Goal: Use online tool/utility: Utilize a website feature to perform a specific function

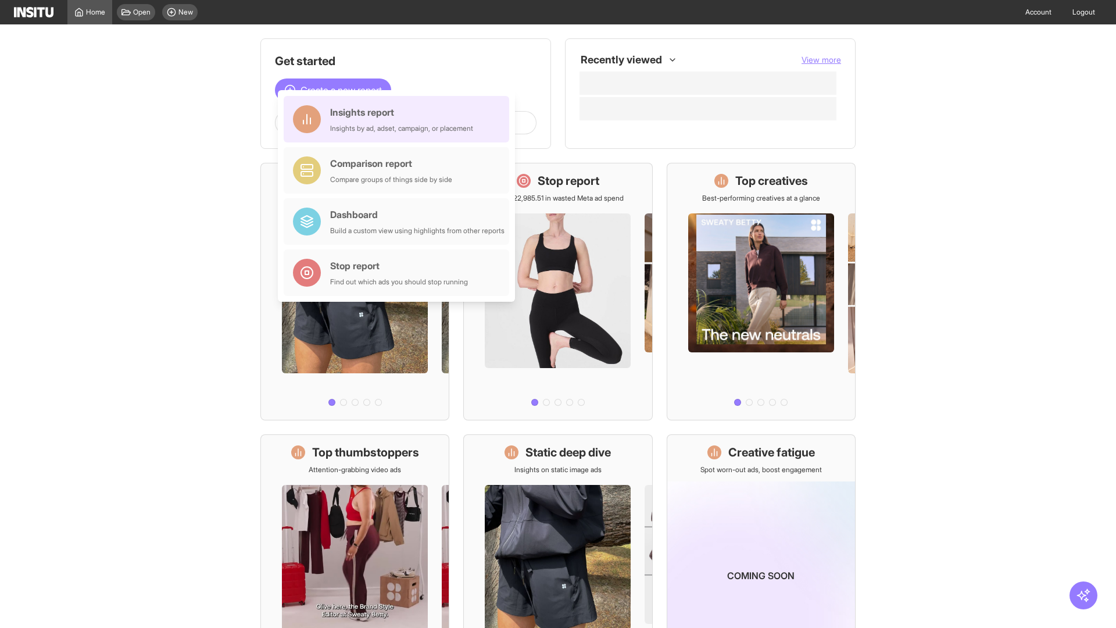
click at [399, 119] on div "Insights report Insights by ad, adset, campaign, or placement" at bounding box center [401, 119] width 143 height 28
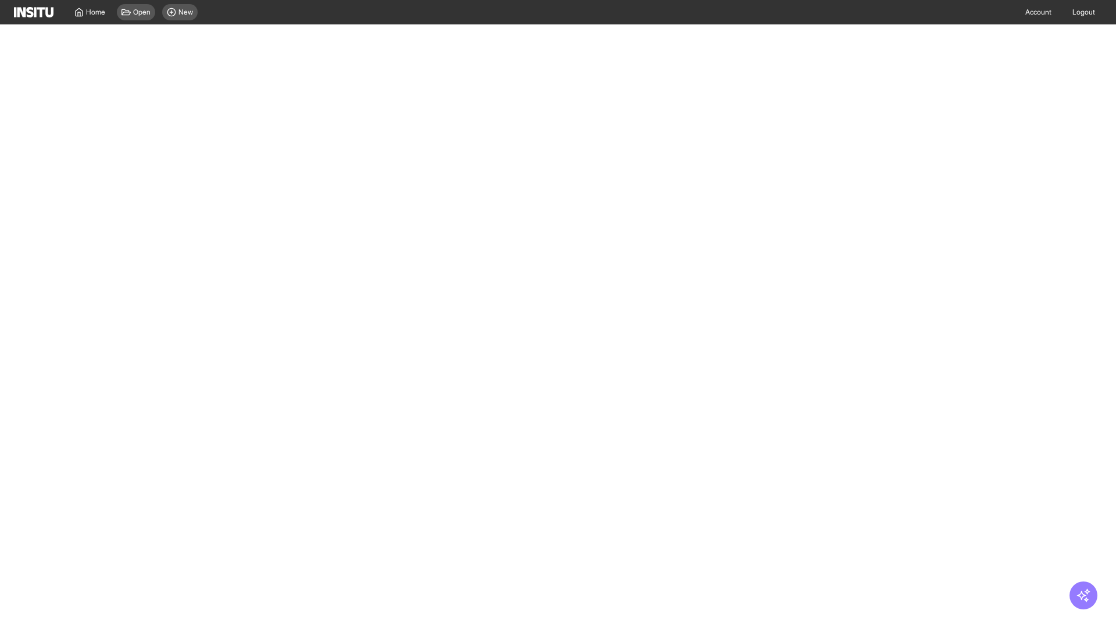
select select "**"
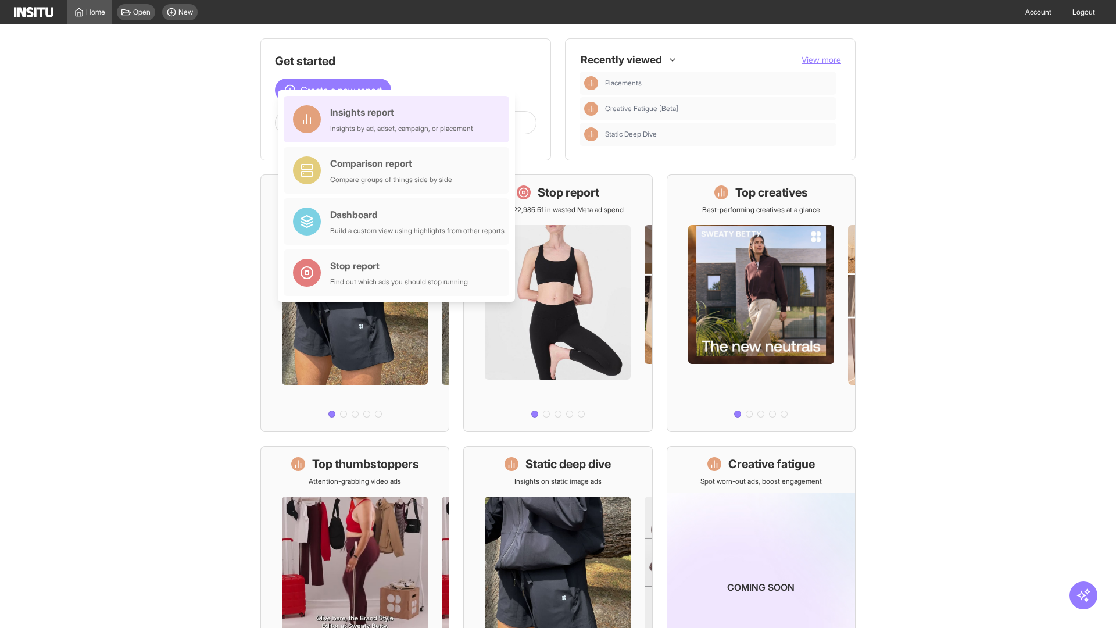
click at [399, 119] on div "Insights report Insights by ad, adset, campaign, or placement" at bounding box center [401, 119] width 143 height 28
